Goal: Information Seeking & Learning: Find specific fact

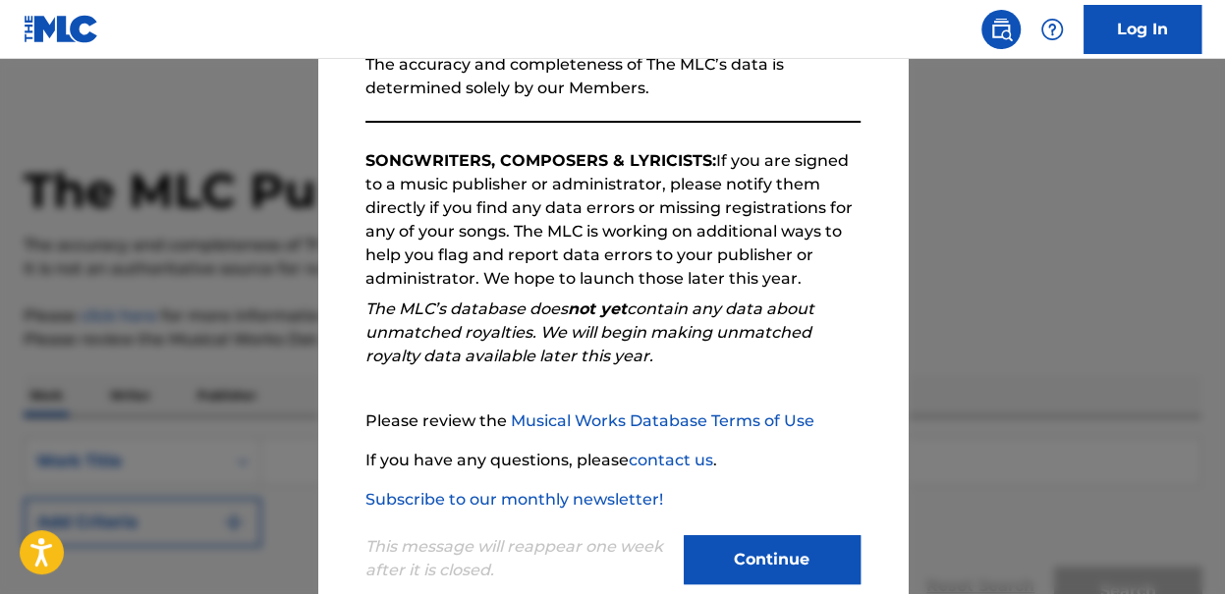
scroll to position [303, 0]
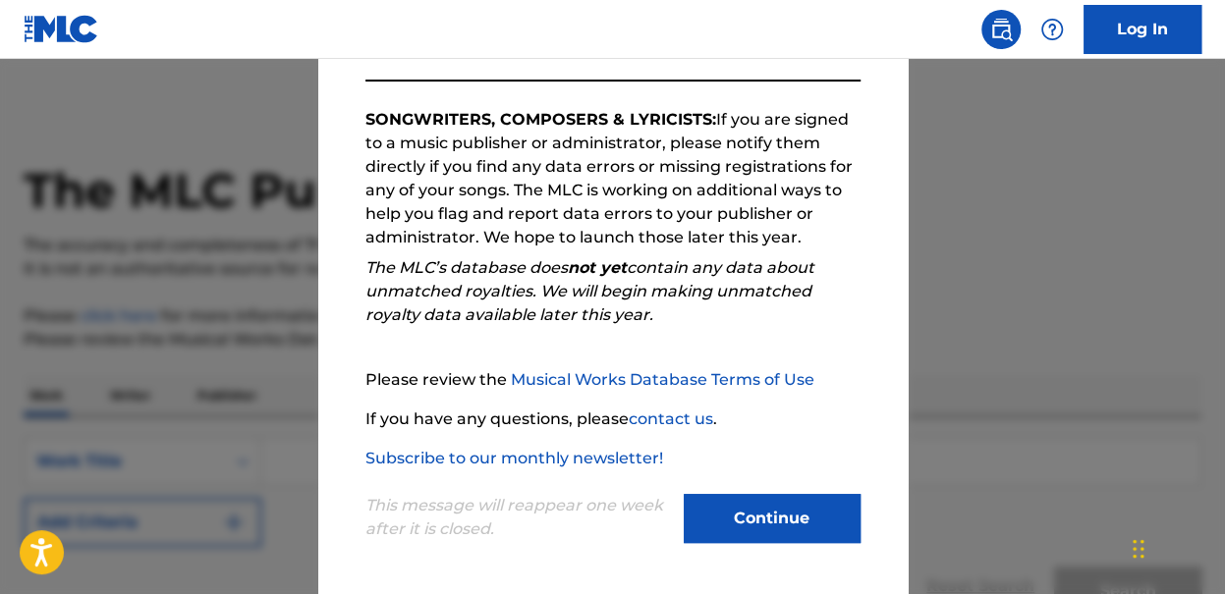
click at [800, 522] on button "Continue" at bounding box center [772, 518] width 177 height 49
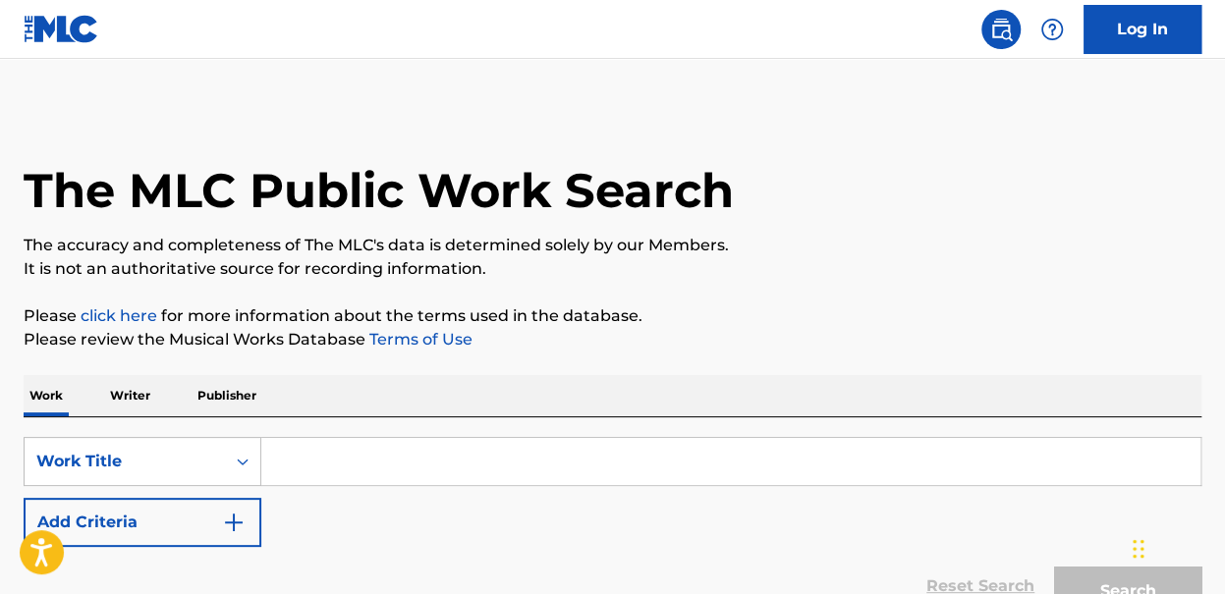
click at [531, 443] on input "Search Form" at bounding box center [730, 461] width 939 height 47
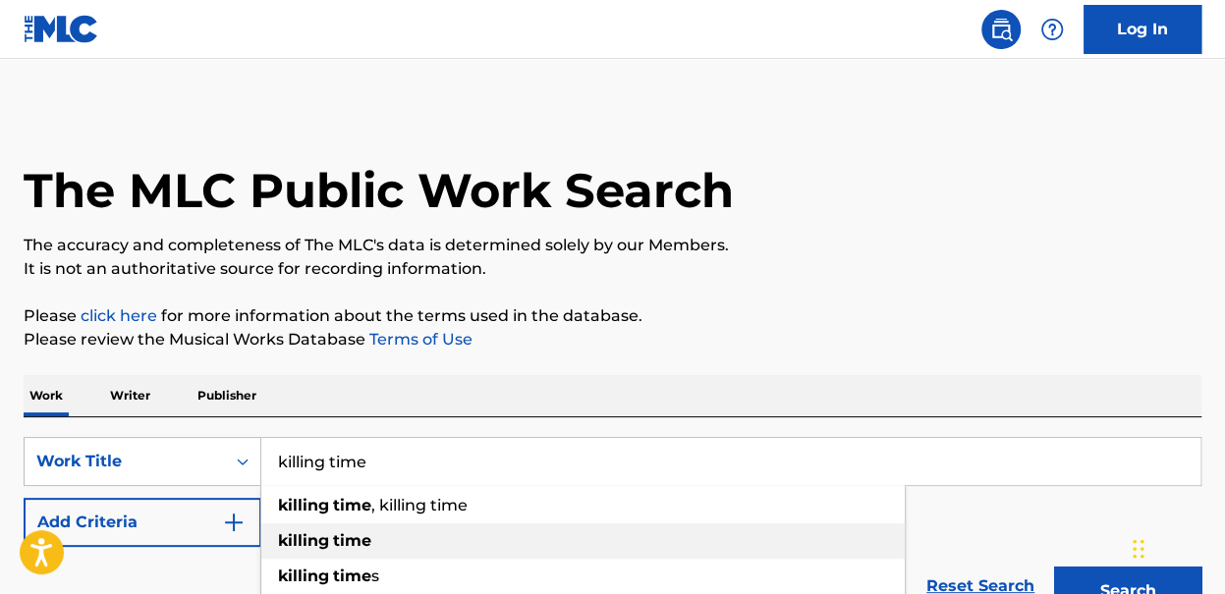
type input "killing time"
click at [362, 551] on div "killing time" at bounding box center [582, 540] width 643 height 35
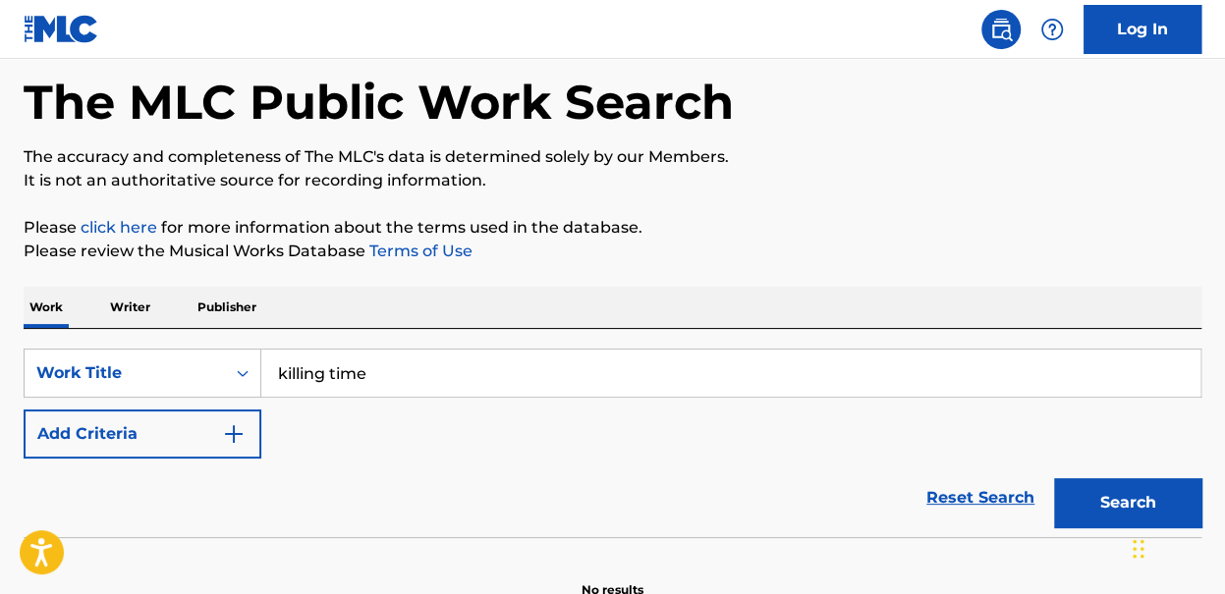
scroll to position [196, 0]
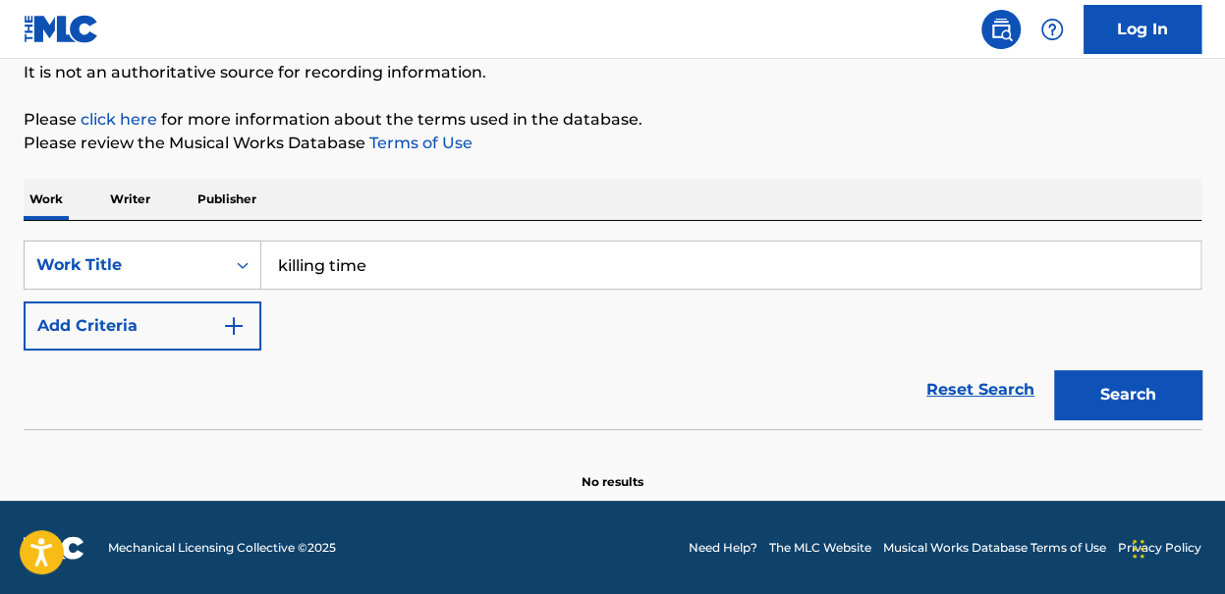
click at [1163, 407] on button "Search" at bounding box center [1127, 394] width 147 height 49
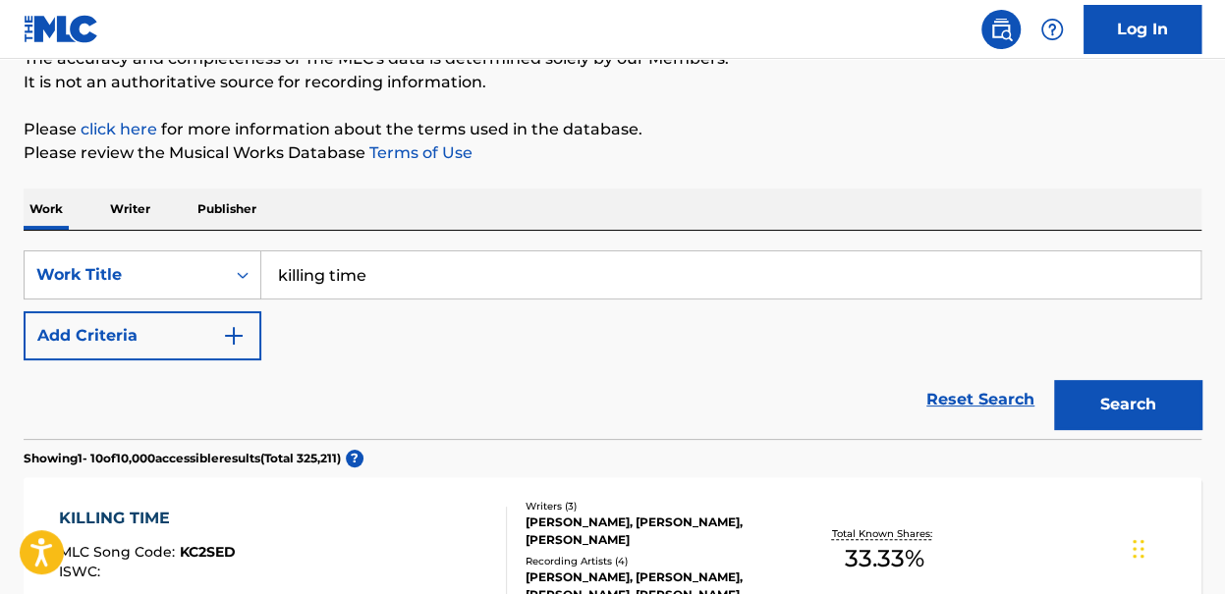
scroll to position [295, 0]
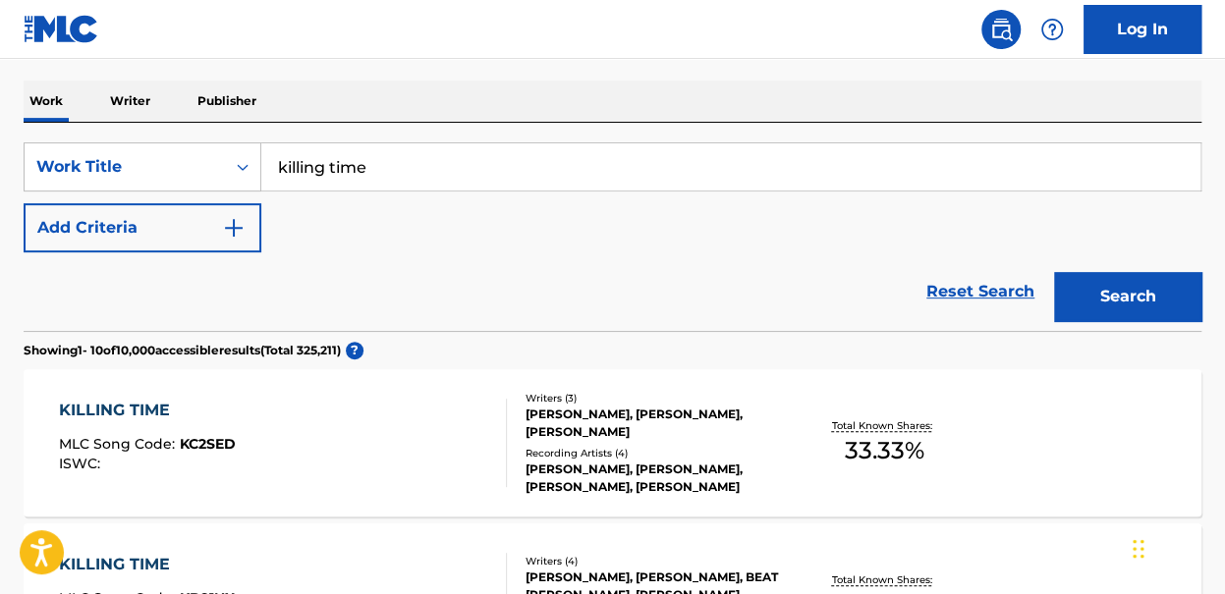
click at [161, 217] on button "Add Criteria" at bounding box center [143, 227] width 238 height 49
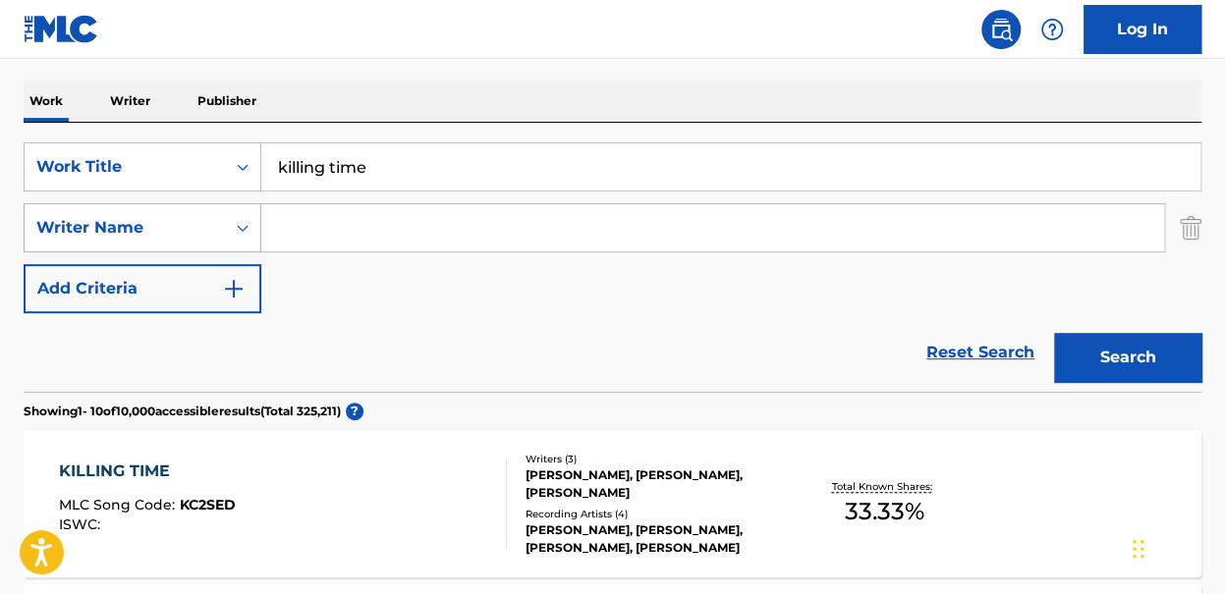
click at [212, 224] on div "Writer Name" at bounding box center [124, 228] width 177 height 24
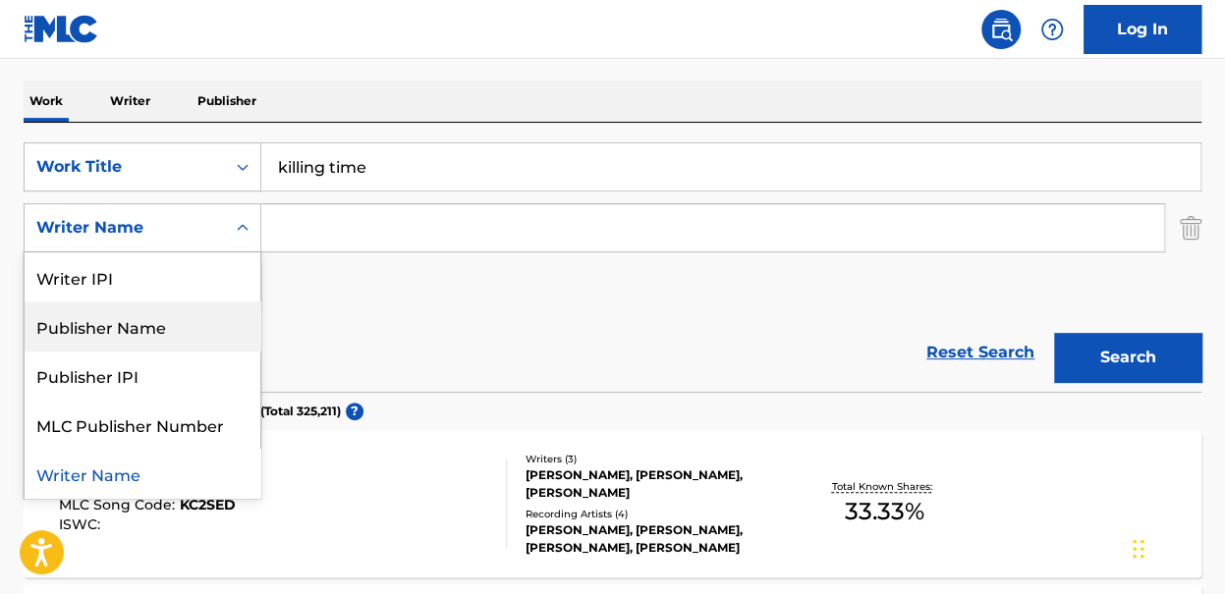
click at [430, 367] on div "Reset Search Search" at bounding box center [613, 352] width 1178 height 79
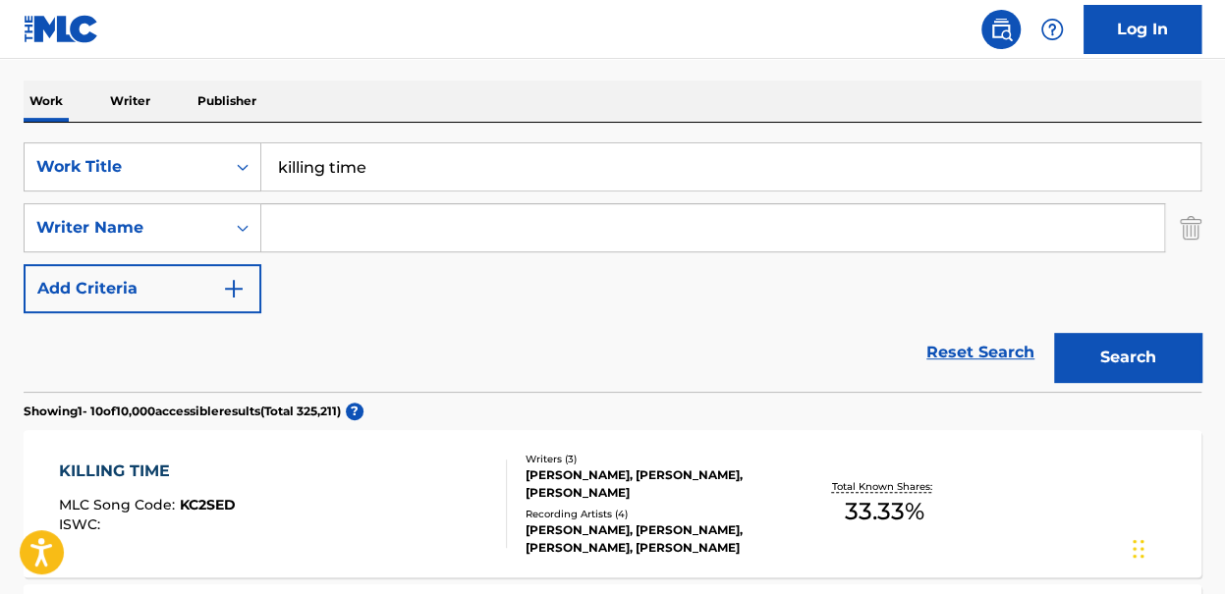
click at [403, 225] on input "Search Form" at bounding box center [712, 227] width 903 height 47
click at [1054, 333] on button "Search" at bounding box center [1127, 357] width 147 height 49
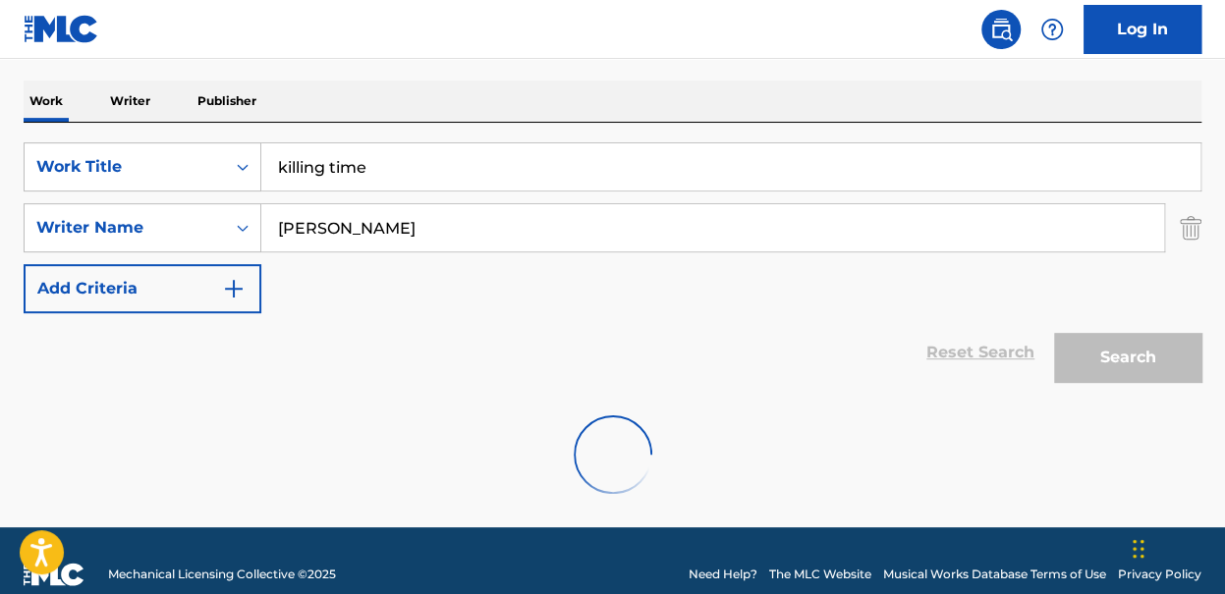
scroll to position [257, 0]
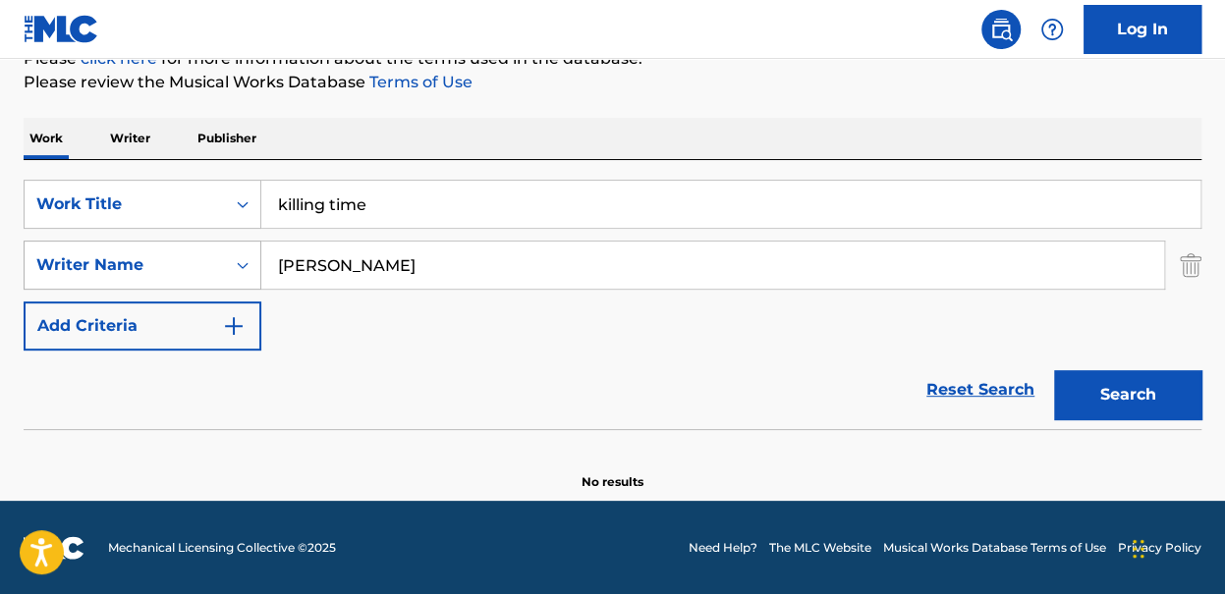
drag, startPoint x: 351, startPoint y: 276, endPoint x: 226, endPoint y: 261, distance: 125.6
click at [226, 261] on div "SearchWithCriteriae325e6d0-5ac8-4d29-adf3-8f24d3c7c852 Writer Name [PERSON_NAME]" at bounding box center [613, 265] width 1178 height 49
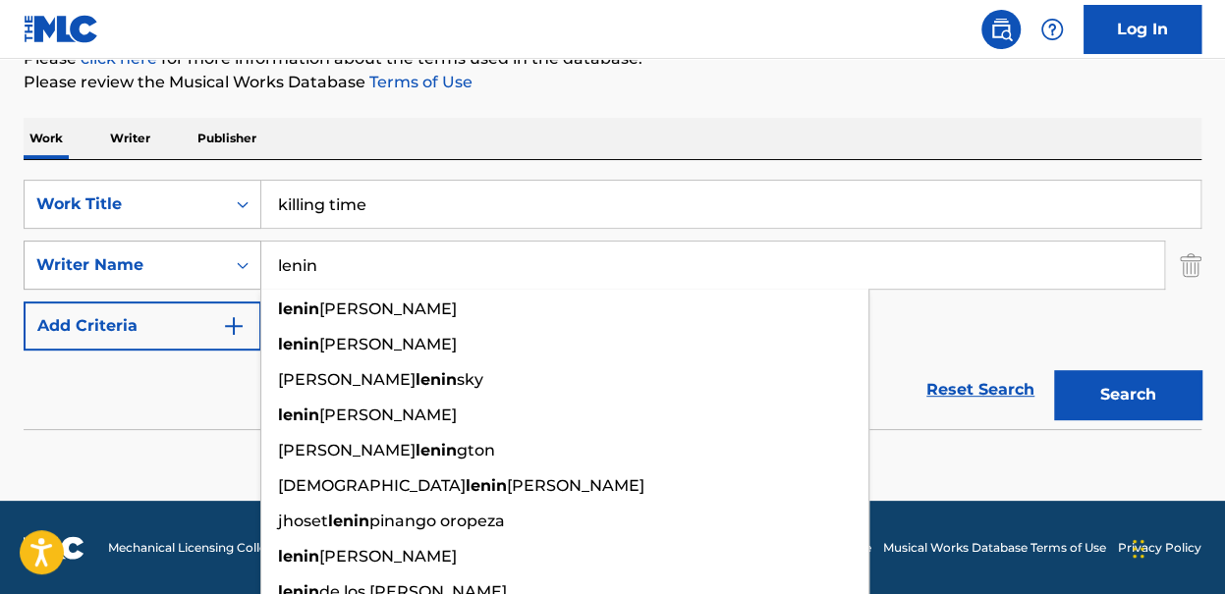
type input "lenin"
click at [1054, 370] on button "Search" at bounding box center [1127, 394] width 147 height 49
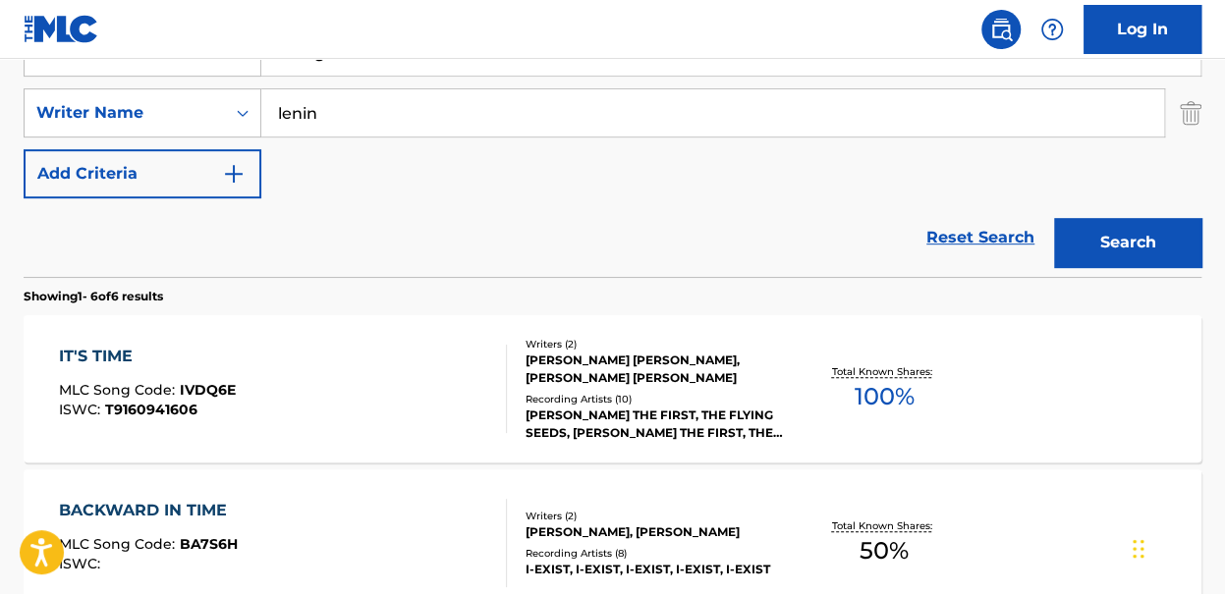
scroll to position [356, 0]
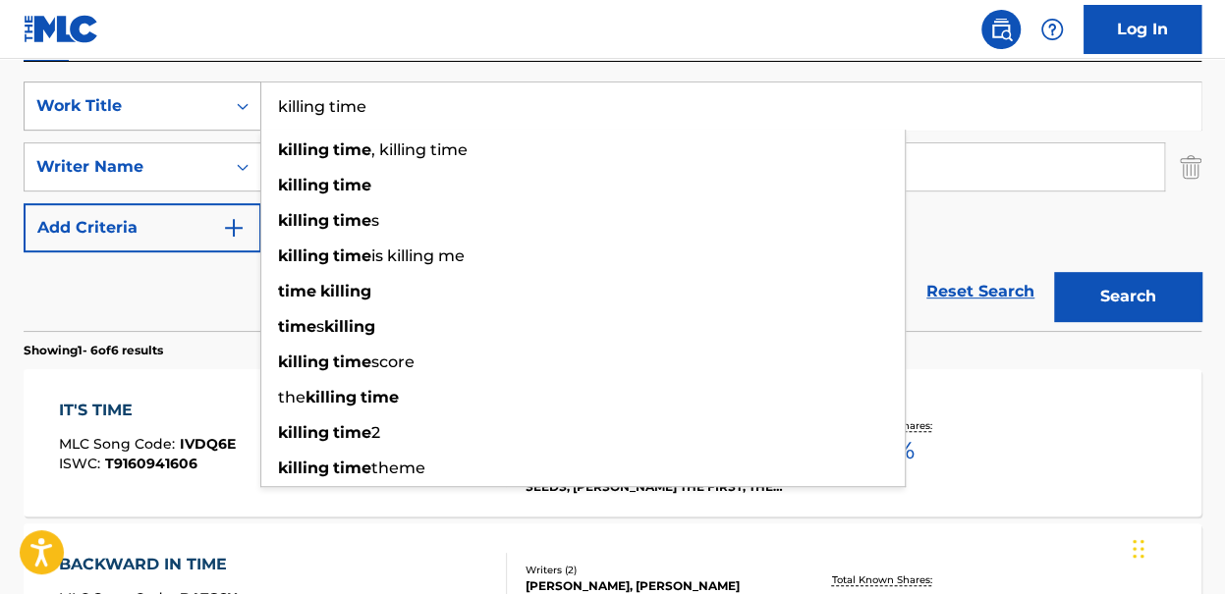
drag, startPoint x: 427, startPoint y: 93, endPoint x: 230, endPoint y: 96, distance: 197.4
click at [230, 96] on div "SearchWithCriteria4e320908-cdc9-4fd5-9e8a-9f6baba76972 Work Title killing time …" at bounding box center [613, 106] width 1178 height 49
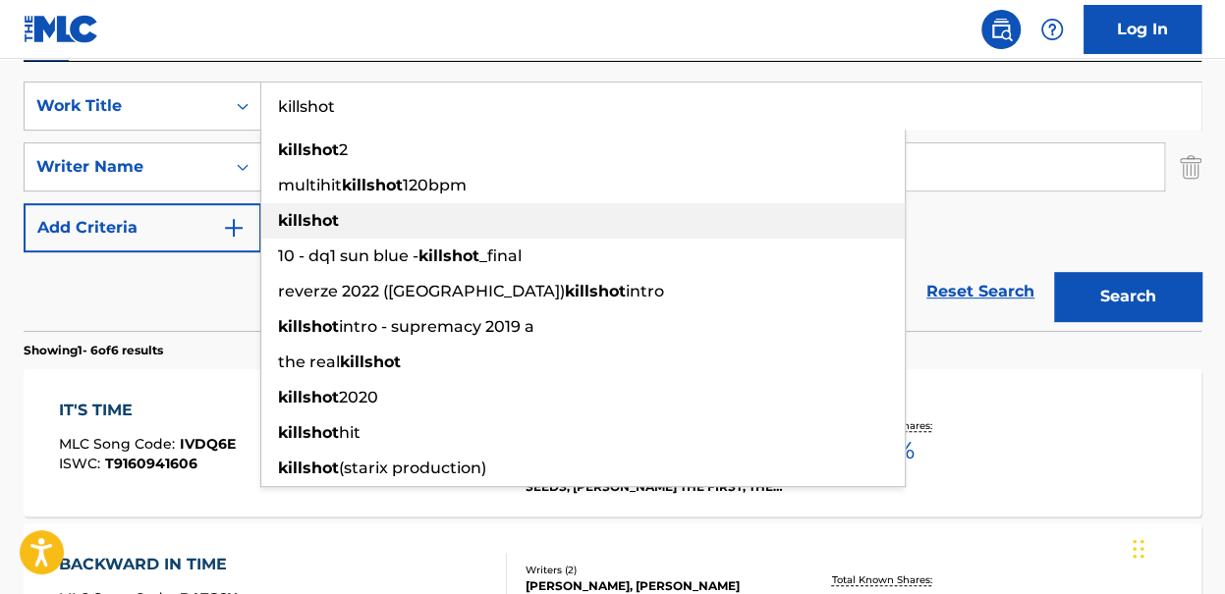
type input "killshot"
click at [320, 223] on strong "killshot" at bounding box center [308, 220] width 61 height 19
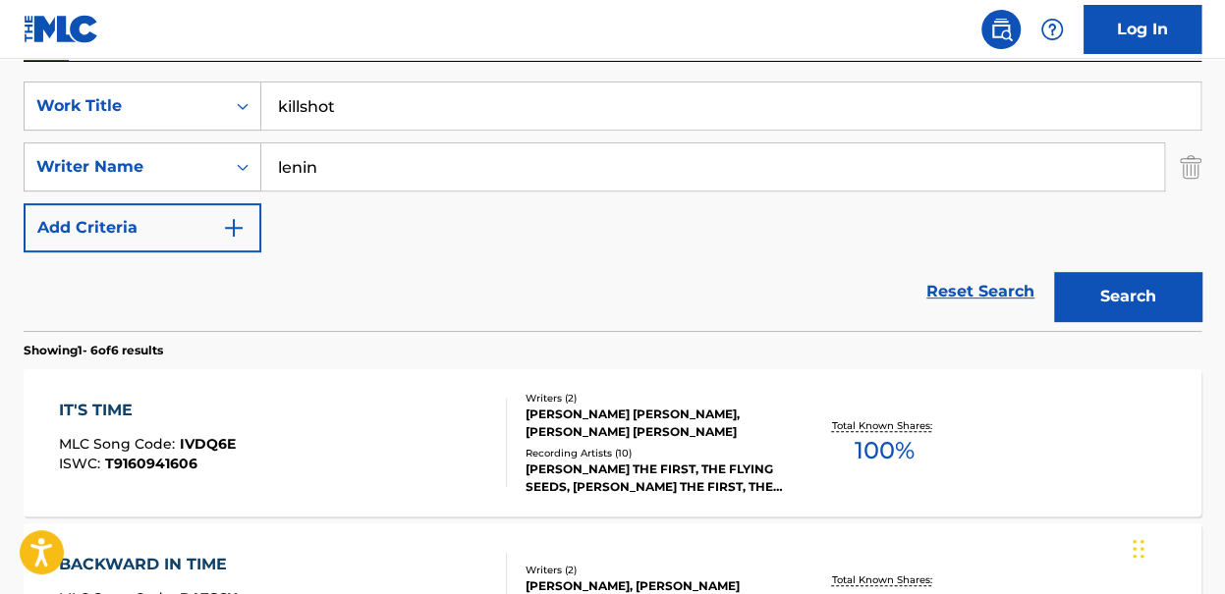
click at [1163, 289] on button "Search" at bounding box center [1127, 296] width 147 height 49
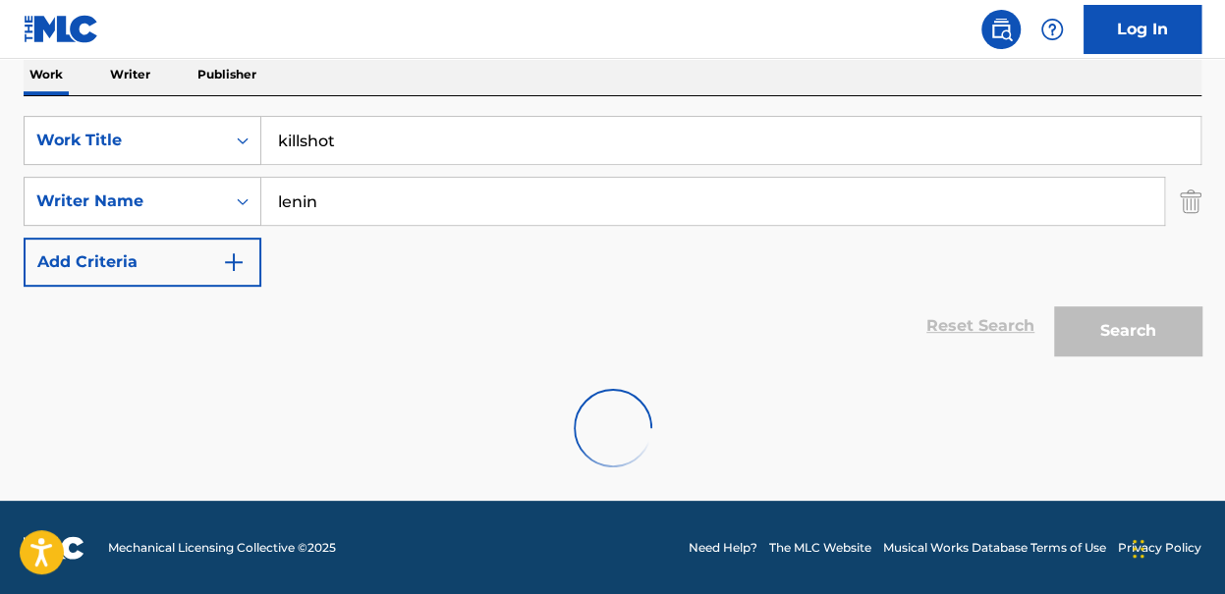
scroll to position [257, 0]
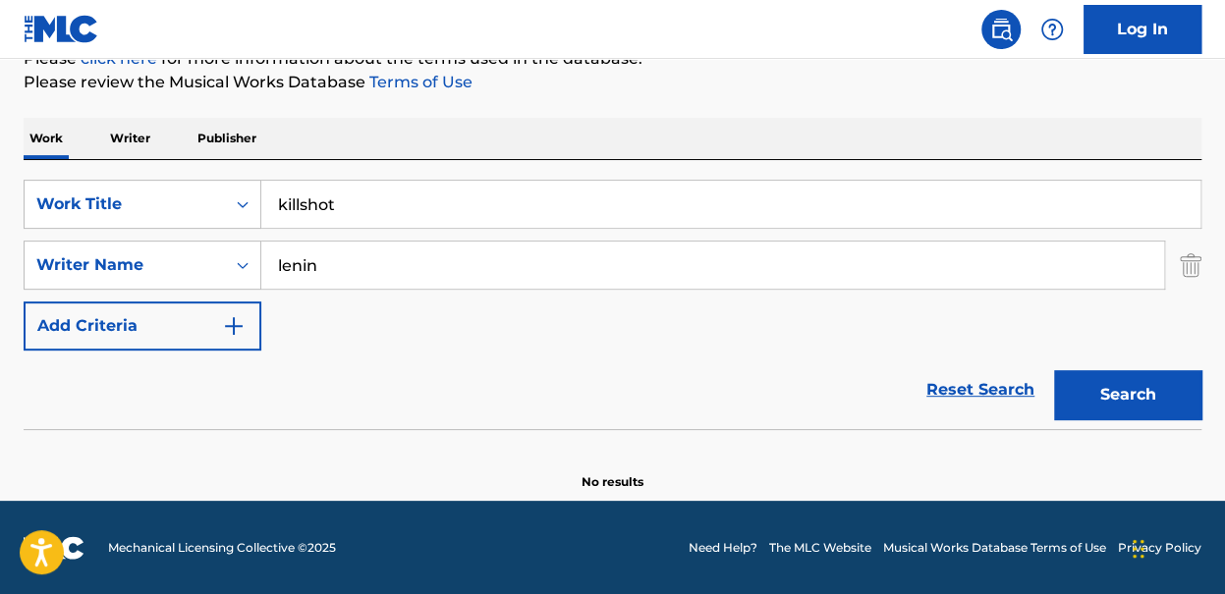
click at [285, 268] on input "lenin" at bounding box center [712, 265] width 903 height 47
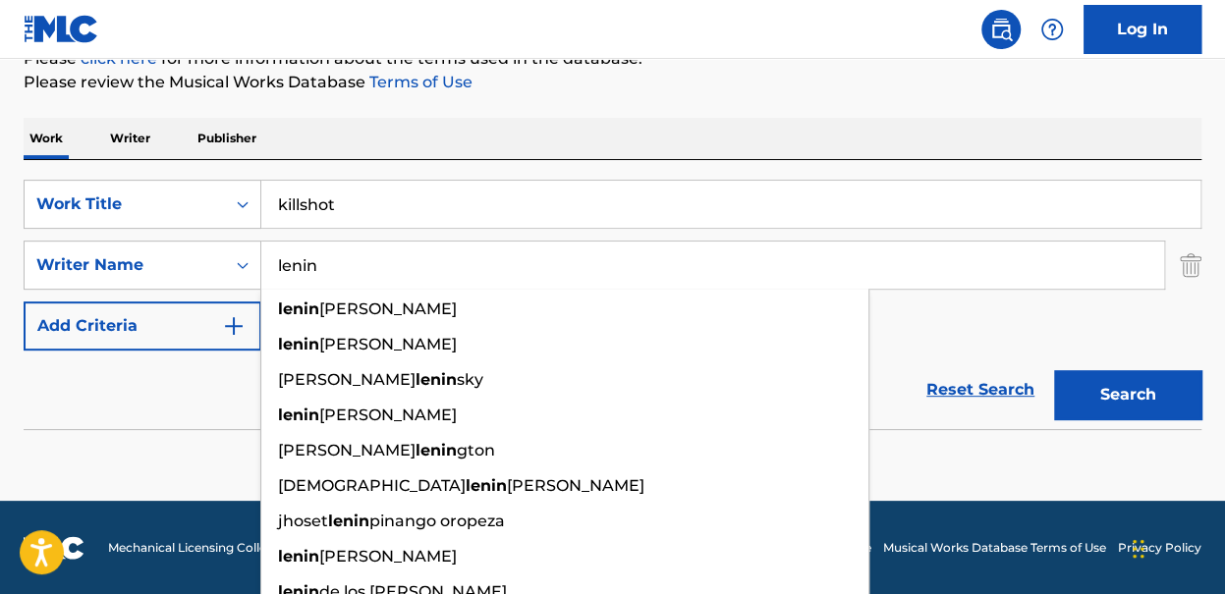
click at [1054, 370] on button "Search" at bounding box center [1127, 394] width 147 height 49
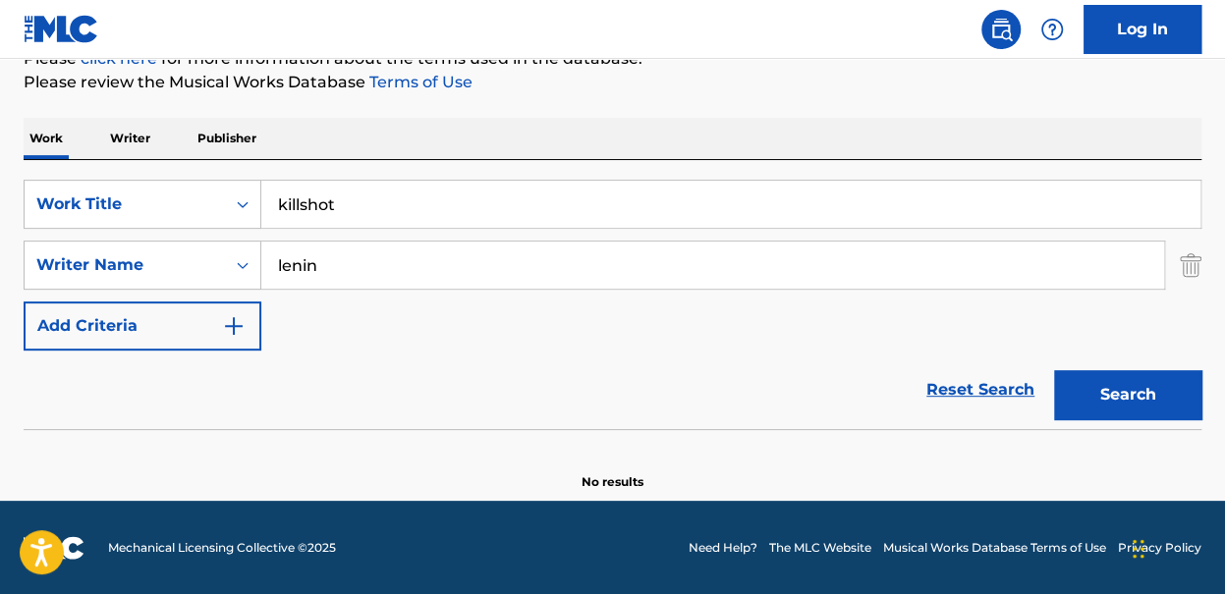
click at [376, 270] on input "lenin" at bounding box center [712, 265] width 903 height 47
type input "mica"
click at [1054, 370] on button "Search" at bounding box center [1127, 394] width 147 height 49
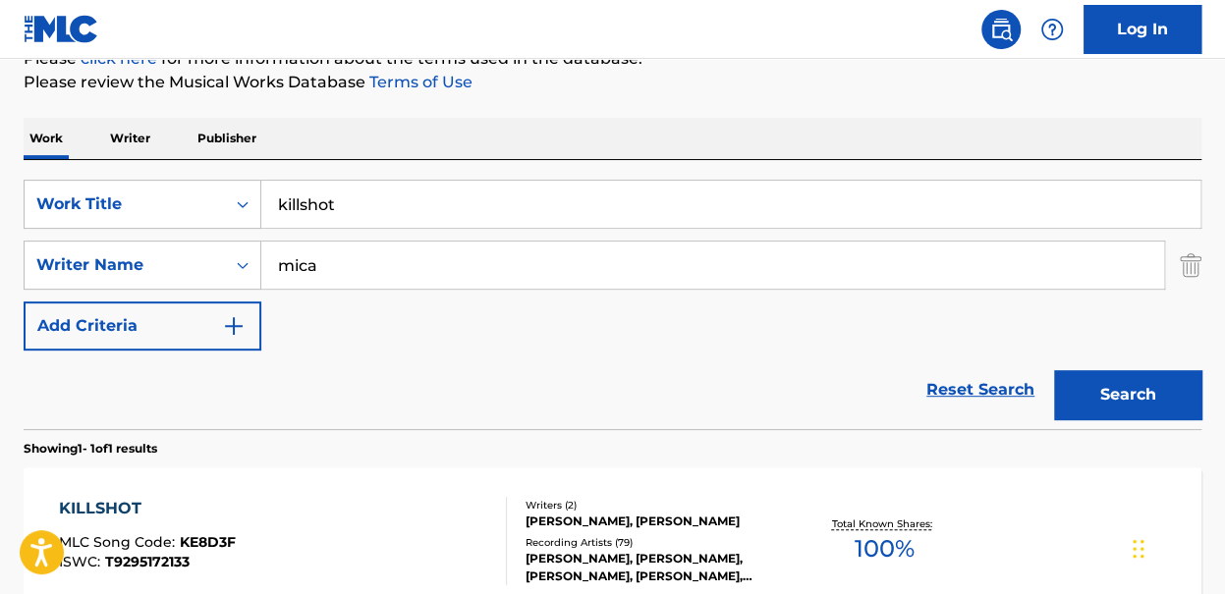
click at [183, 359] on div "Reset Search Search" at bounding box center [613, 390] width 1178 height 79
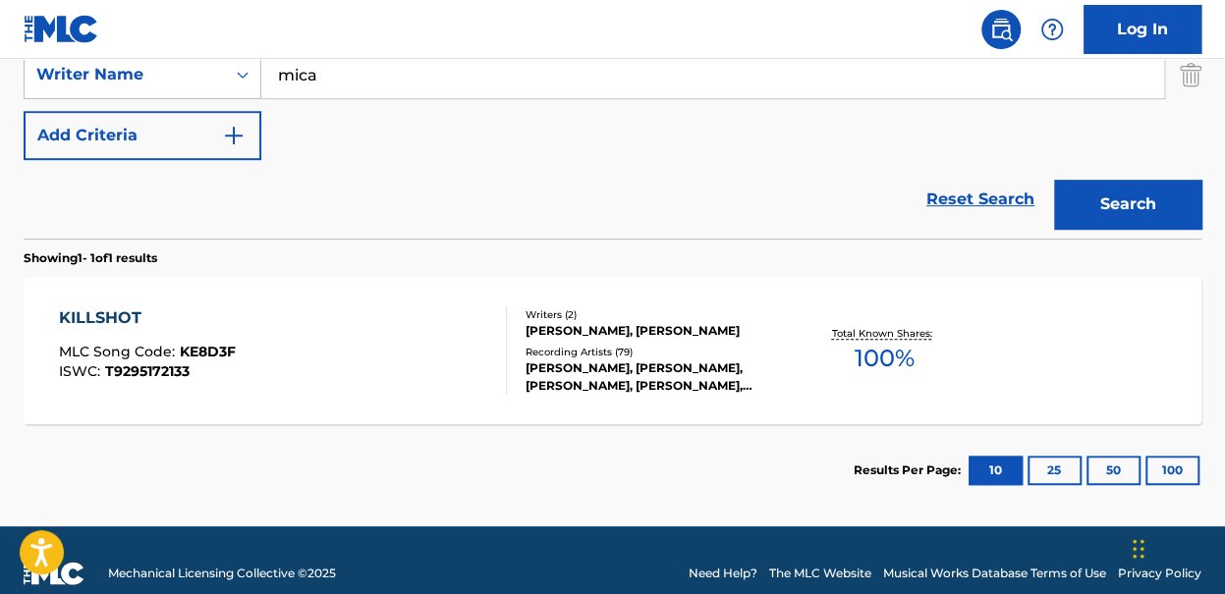
scroll to position [454, 0]
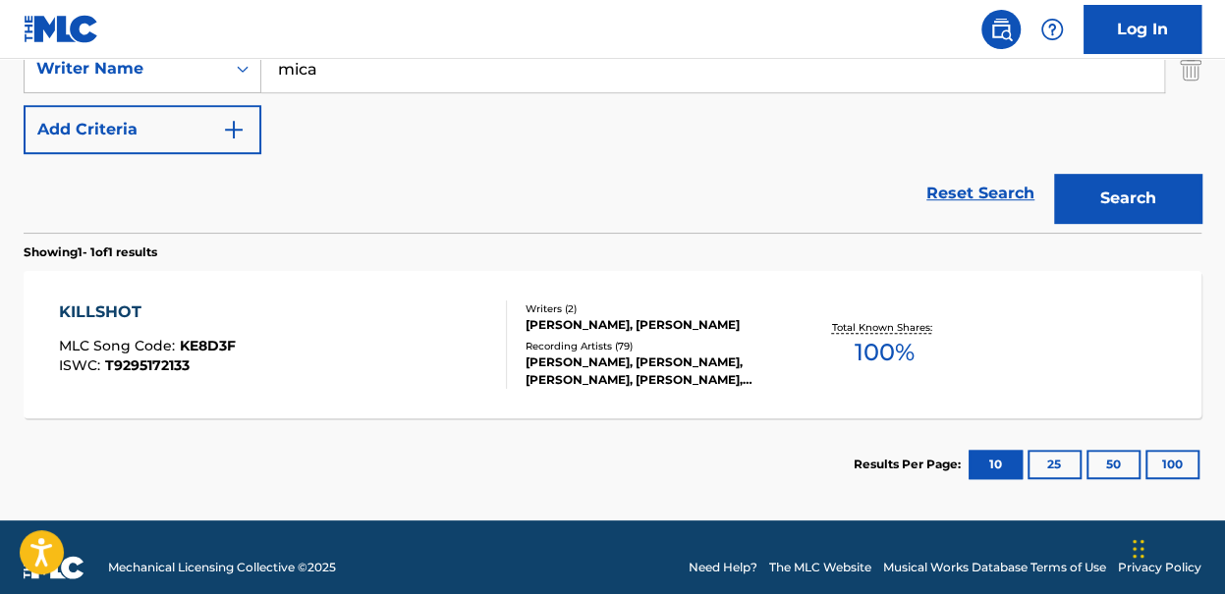
click at [640, 337] on div "Writers ( 2 ) [PERSON_NAME], [PERSON_NAME] Recording Artists ( 79 ) [PERSON_NAM…" at bounding box center [647, 345] width 280 height 87
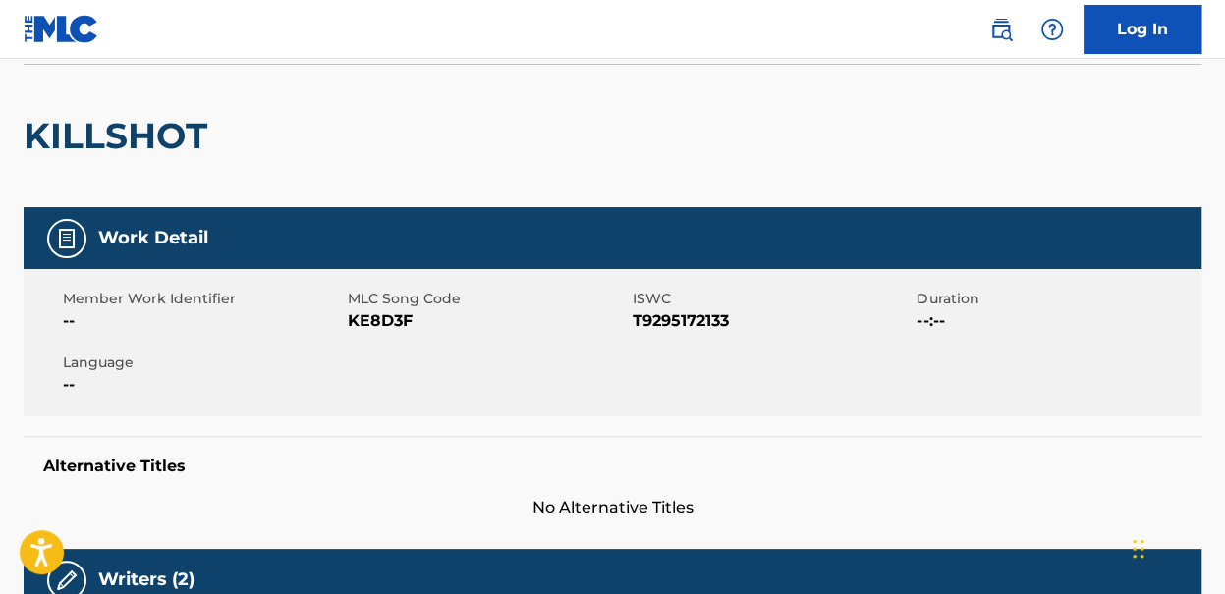
scroll to position [131, 0]
